Goal: Transaction & Acquisition: Purchase product/service

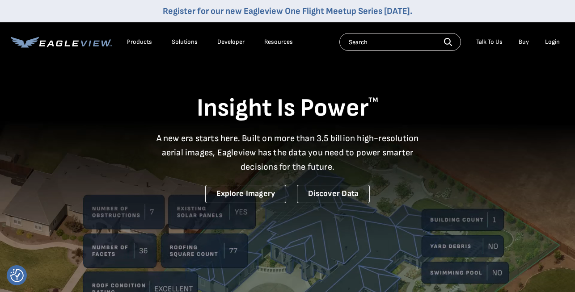
click at [553, 42] on div "Login" at bounding box center [552, 42] width 15 height 8
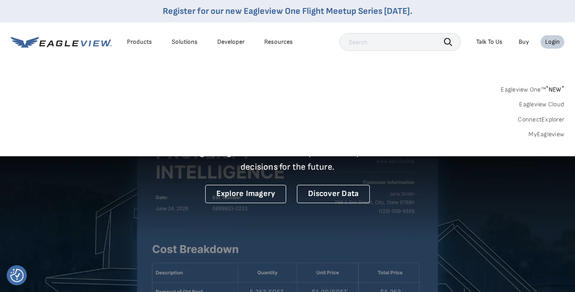
click at [540, 132] on link "MyEagleview" at bounding box center [546, 135] width 36 height 8
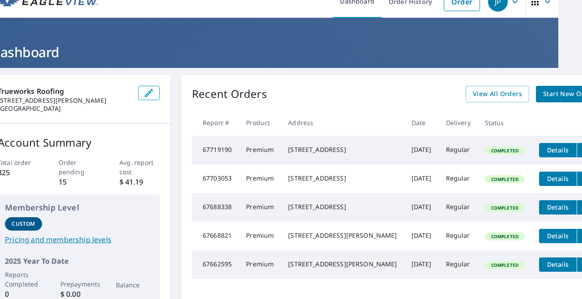
scroll to position [0, 24]
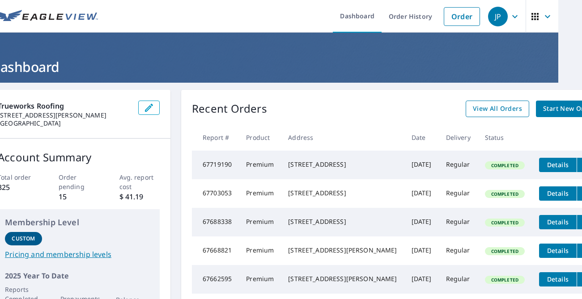
click at [473, 111] on span "View All Orders" at bounding box center [497, 108] width 49 height 11
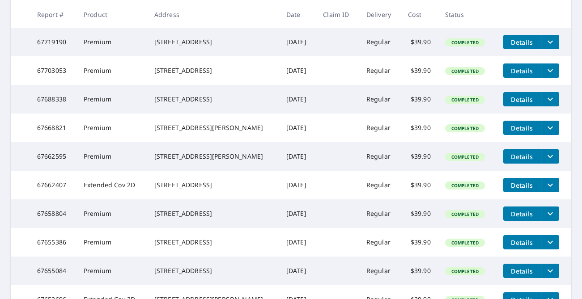
scroll to position [287, 0]
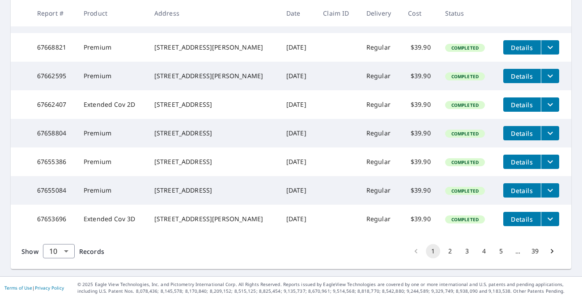
click at [444, 251] on button "2" at bounding box center [450, 251] width 14 height 14
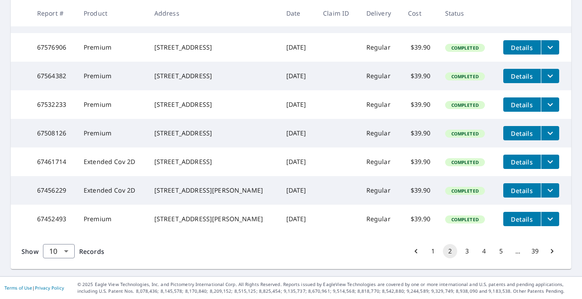
scroll to position [287, 0]
click at [461, 252] on button "3" at bounding box center [467, 251] width 14 height 14
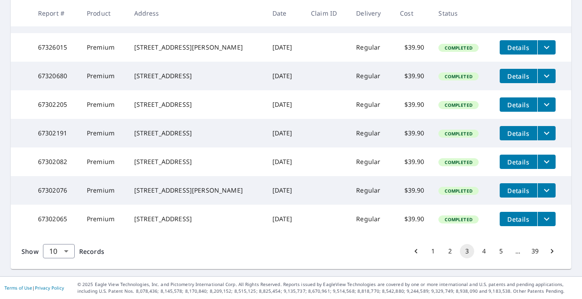
scroll to position [283, 0]
click at [429, 249] on button "1" at bounding box center [433, 251] width 14 height 14
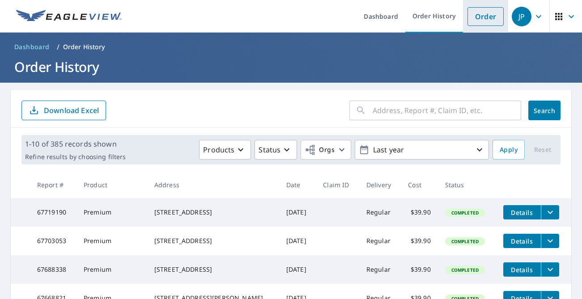
click at [481, 16] on link "Order" at bounding box center [485, 16] width 36 height 19
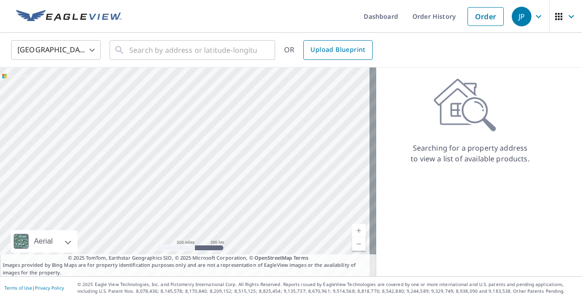
click at [323, 49] on span "Upload Blueprint" at bounding box center [337, 49] width 55 height 11
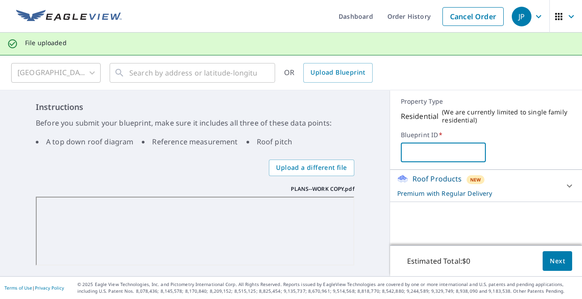
click at [417, 151] on input "text" at bounding box center [443, 152] width 85 height 25
type input "Victor"
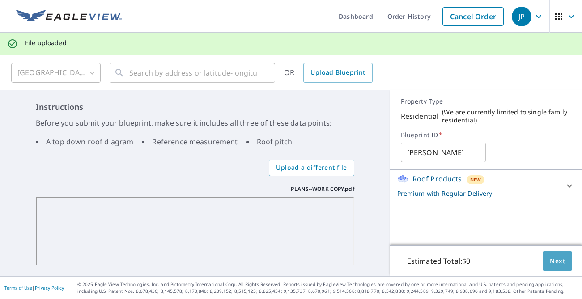
click at [549, 257] on span "Next" at bounding box center [556, 261] width 15 height 11
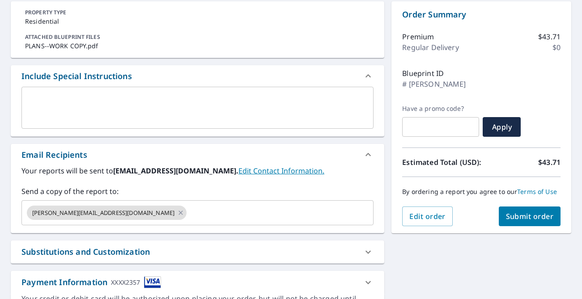
scroll to position [151, 0]
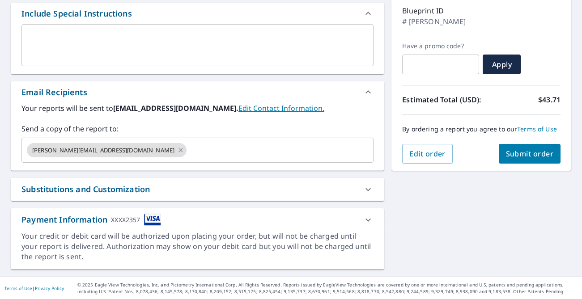
click at [516, 159] on span "Submit order" at bounding box center [530, 154] width 48 height 10
checkbox input "true"
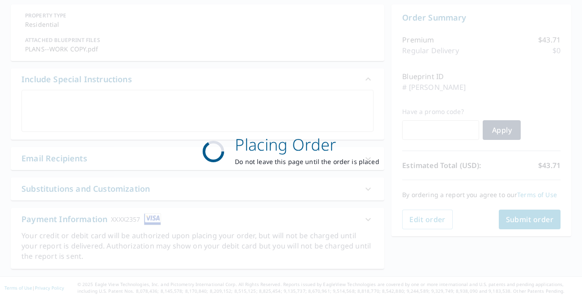
scroll to position [85, 0]
